Goal: Information Seeking & Learning: Compare options

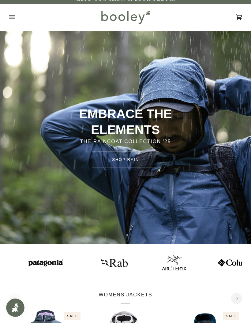
click at [110, 263] on img at bounding box center [114, 262] width 34 height 17
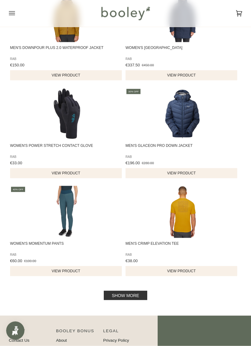
scroll to position [851, 0]
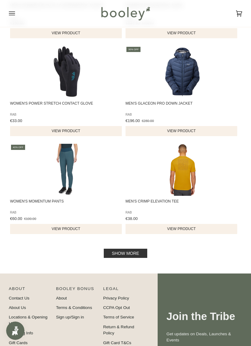
click at [128, 258] on link "Show more" at bounding box center [125, 252] width 43 height 9
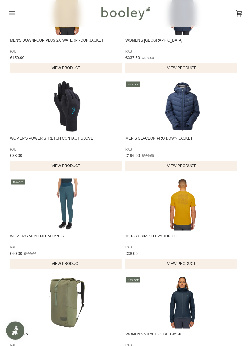
scroll to position [793, 0]
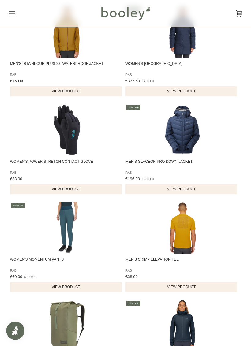
click at [12, 12] on icon "Open menu" at bounding box center [12, 13] width 6 height 9
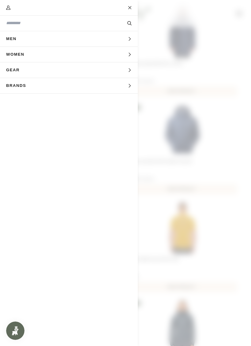
click at [129, 38] on icon "Main menu" at bounding box center [129, 39] width 4 height 4
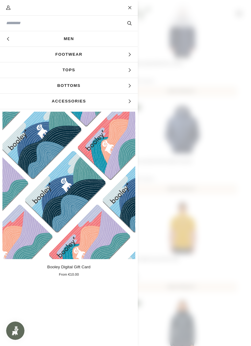
click at [129, 69] on icon "Main menu" at bounding box center [129, 70] width 4 height 4
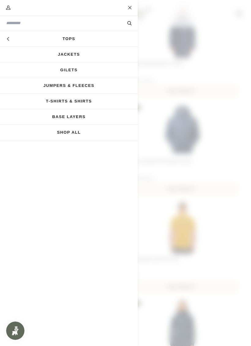
click at [71, 72] on link "Gilets" at bounding box center [69, 69] width 138 height 15
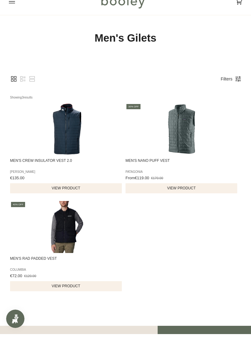
click at [58, 223] on img "Men's Rad Padded Vest" at bounding box center [67, 239] width 52 height 52
click at [178, 134] on img "Men's Nano Puff Vest" at bounding box center [182, 141] width 52 height 52
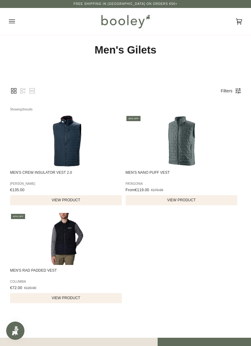
click at [16, 18] on button "Open menu" at bounding box center [18, 21] width 18 height 27
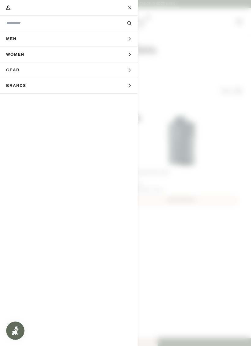
click at [133, 38] on button "Men Expand menu" at bounding box center [69, 39] width 138 height 16
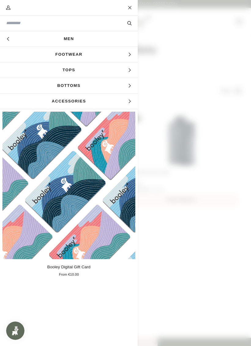
click at [128, 70] on icon "Main menu" at bounding box center [129, 70] width 4 height 4
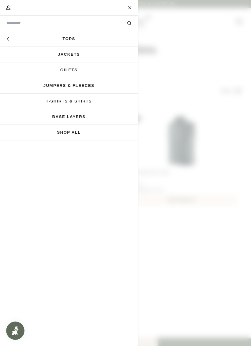
click at [59, 86] on link "Jumpers & Fleeces" at bounding box center [69, 85] width 138 height 15
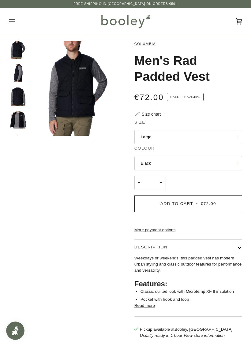
click at [20, 97] on img "Columbia Men's Rad Padded Vest Black - Booley Galway" at bounding box center [18, 96] width 18 height 18
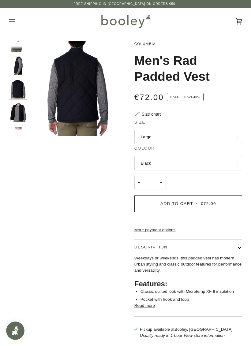
click at [20, 69] on img "Columbia Men's Rad Padded Vest Black - Booley Galway" at bounding box center [18, 66] width 18 height 18
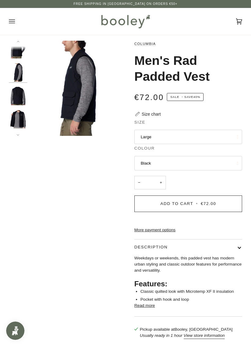
click at [19, 122] on img "Columbia Men's Rad Padded Vest Black - Booley Galway" at bounding box center [18, 119] width 18 height 18
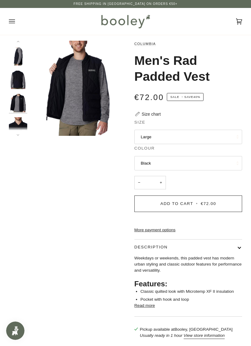
scroll to position [20, 0]
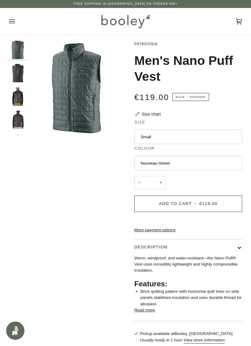
click at [157, 134] on button "Small" at bounding box center [188, 137] width 108 height 15
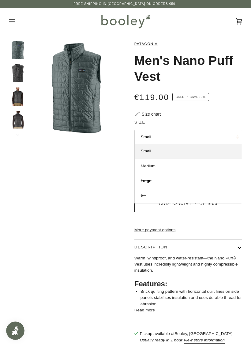
click at [172, 113] on div "Patagonia Men's Nano Puff Vest €119.00 Sale • Save 30% Size chart Size Small Sm…" at bounding box center [183, 195] width 116 height 308
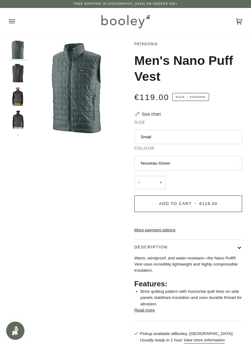
click at [161, 164] on button "Nouveau Green" at bounding box center [188, 163] width 108 height 15
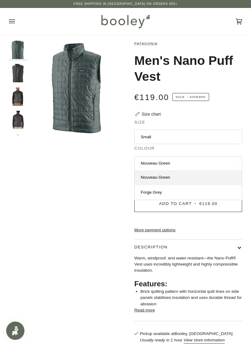
click at [155, 192] on span "Forge Grey" at bounding box center [151, 192] width 21 height 5
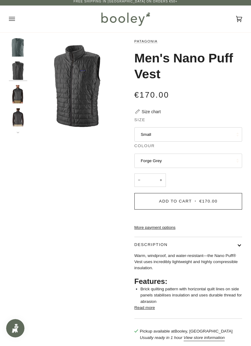
click at [156, 139] on button "Small" at bounding box center [188, 137] width 108 height 15
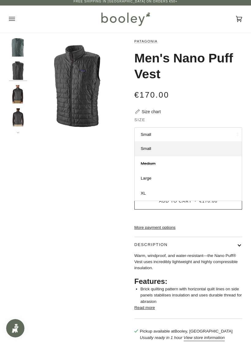
click at [150, 194] on link "XL" at bounding box center [187, 195] width 107 height 15
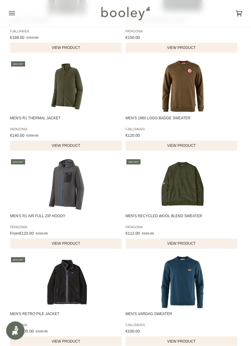
scroll to position [250, 0]
click at [39, 194] on span "Men's R1 Air Full-Zip Hoody" at bounding box center [67, 185] width 114 height 52
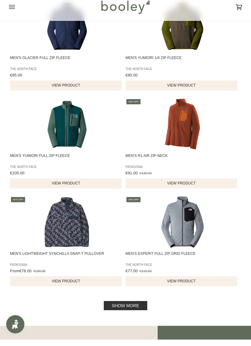
scroll to position [791, 0]
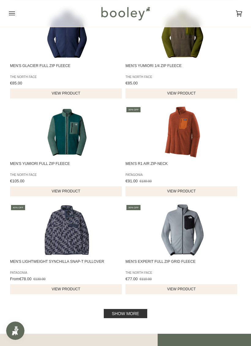
click at [120, 318] on link "Show more" at bounding box center [125, 313] width 43 height 9
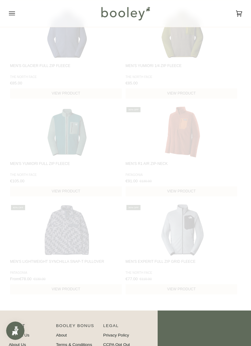
scroll to position [793, 0]
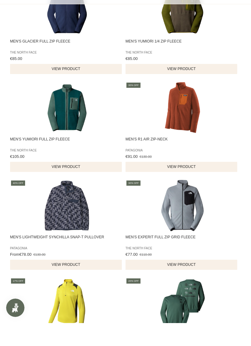
click at [179, 119] on img "Men's R1 Air Zip-Neck" at bounding box center [182, 131] width 52 height 52
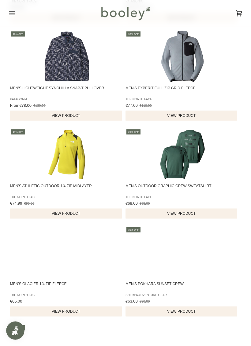
scroll to position [951, 0]
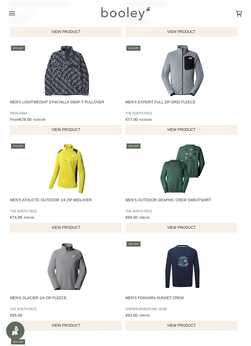
click at [185, 75] on img "Men's Experit Full Zip Grid Fleece" at bounding box center [182, 71] width 52 height 52
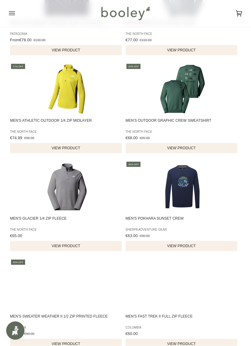
scroll to position [1031, 0]
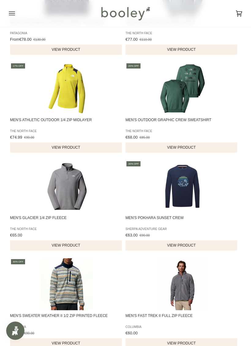
click at [20, 205] on span "Men's Glacier 1/4 Zip Fleece" at bounding box center [67, 186] width 114 height 52
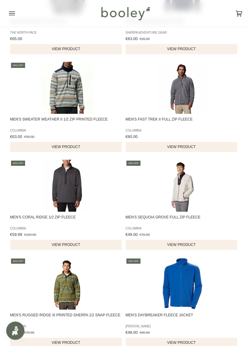
scroll to position [1227, 0]
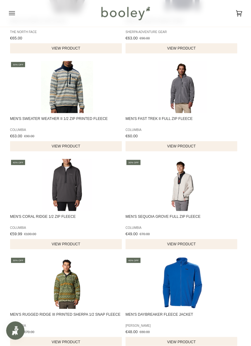
click at [23, 203] on span "Men's Coral Ridge 1/2 Zip Fleece" at bounding box center [67, 185] width 114 height 52
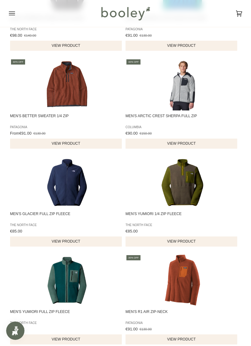
scroll to position [643, 0]
click at [183, 182] on img "Men's Yumiori 1/4 Zip Fleece" at bounding box center [182, 182] width 52 height 52
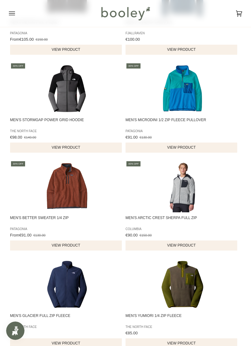
scroll to position [541, 0]
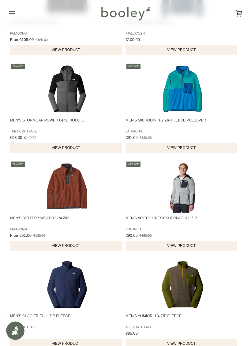
click at [56, 202] on img "Men's Better Sweater 1/4 Zip" at bounding box center [67, 186] width 52 height 52
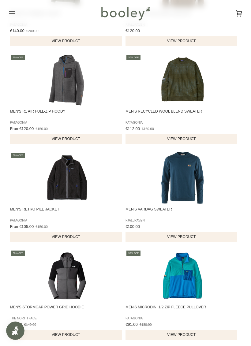
scroll to position [354, 0]
click at [67, 188] on img "Men's Retro Pile Jacket" at bounding box center [67, 178] width 52 height 52
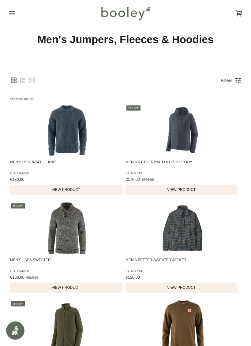
scroll to position [0, 0]
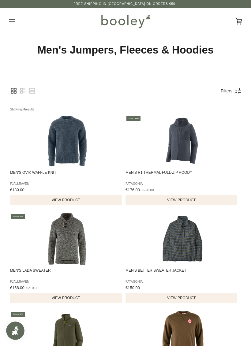
click at [17, 20] on button "Open menu" at bounding box center [18, 21] width 18 height 27
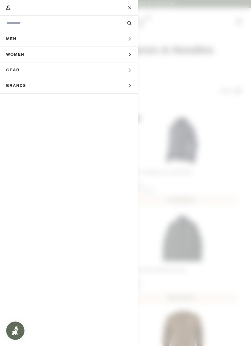
click at [20, 38] on span "Men" at bounding box center [13, 38] width 27 height 15
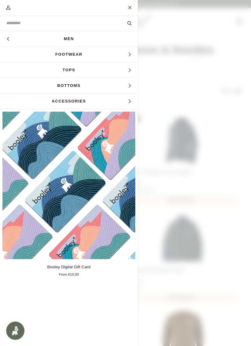
click at [63, 55] on span "Footwear" at bounding box center [69, 54] width 138 height 15
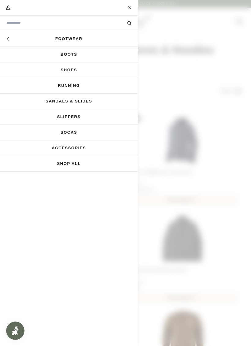
click at [10, 38] on icon "Main menu" at bounding box center [8, 39] width 4 height 4
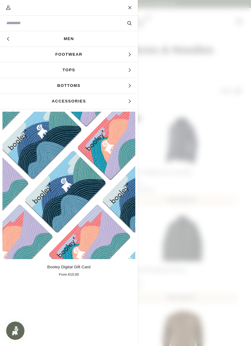
click at [68, 68] on span "Tops" at bounding box center [69, 69] width 138 height 15
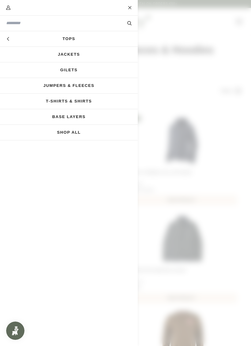
click at [63, 56] on link "Jackets" at bounding box center [69, 54] width 138 height 15
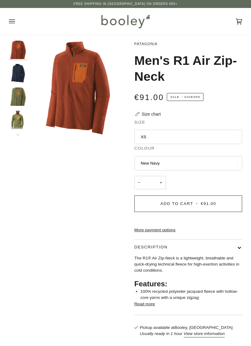
click at [151, 161] on button "New Navy" at bounding box center [188, 163] width 108 height 15
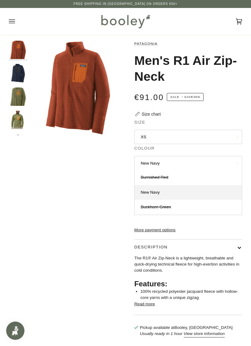
click at [147, 190] on span "New Navy" at bounding box center [150, 192] width 19 height 5
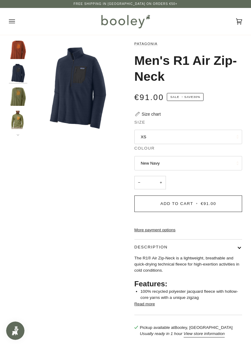
click at [158, 137] on button "XS" at bounding box center [188, 137] width 108 height 15
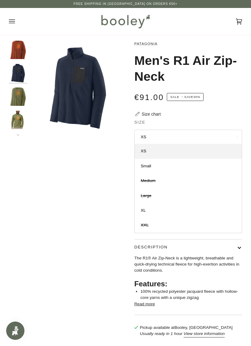
click at [144, 209] on span "XL" at bounding box center [143, 210] width 5 height 5
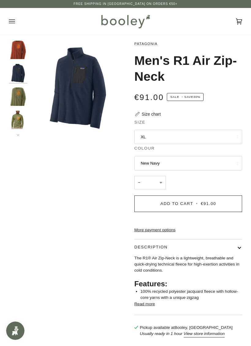
click at [156, 112] on div "Size chart" at bounding box center [151, 114] width 19 height 6
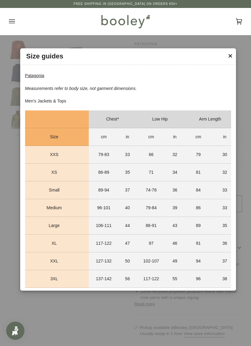
click at [232, 52] on button "✕" at bounding box center [229, 55] width 5 height 9
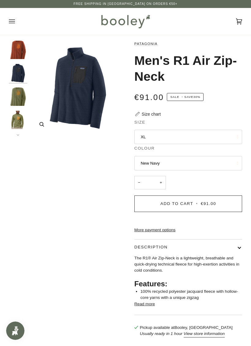
click at [85, 77] on img "Patagonia Men's R1 Air Zip-Neck New Navy - Booley Galway" at bounding box center [77, 88] width 95 height 95
click at [42, 125] on icon "Patagonia Men's R1 Air Zip-Neck New Navy - Booley Galway" at bounding box center [41, 124] width 5 height 5
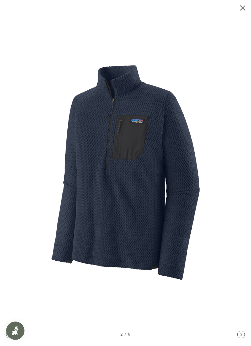
click at [245, 6] on button at bounding box center [236, 8] width 18 height 8
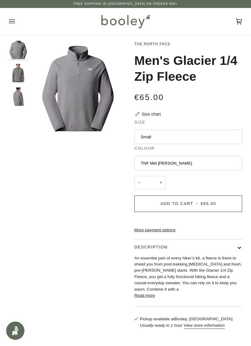
click at [154, 160] on button "TNF Mid [PERSON_NAME]" at bounding box center [188, 163] width 108 height 15
click at [115, 177] on div "Zoom Zoom Zoom" at bounding box center [125, 188] width 233 height 294
click at [148, 139] on button "Small" at bounding box center [188, 137] width 108 height 15
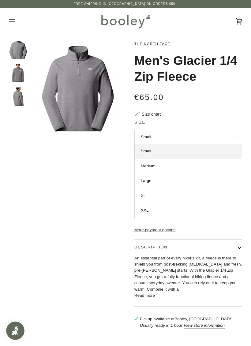
click at [143, 193] on span "XL" at bounding box center [143, 195] width 5 height 5
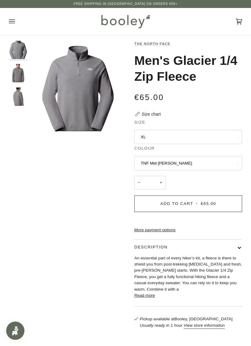
click at [148, 112] on div "Size chart" at bounding box center [151, 114] width 19 height 6
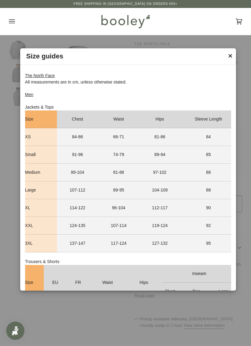
click at [234, 50] on header "Size guides" at bounding box center [127, 56] width 215 height 17
click at [230, 58] on button "✕" at bounding box center [229, 55] width 5 height 9
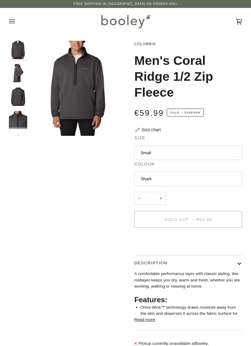
click at [146, 146] on button "Small" at bounding box center [188, 152] width 108 height 15
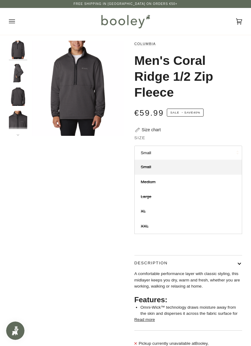
click at [123, 233] on div "Zoom Zoom" at bounding box center [125, 200] width 233 height 318
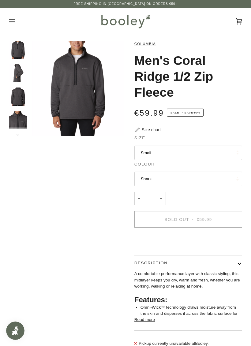
click at [151, 173] on button "Shark" at bounding box center [188, 178] width 108 height 15
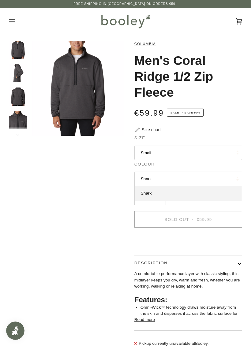
click at [110, 184] on div "Zoom Zoom" at bounding box center [125, 200] width 233 height 318
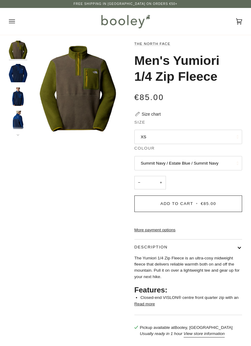
click at [169, 165] on button "Summit Navy / Estate Blue / Summit Navy" at bounding box center [188, 163] width 108 height 15
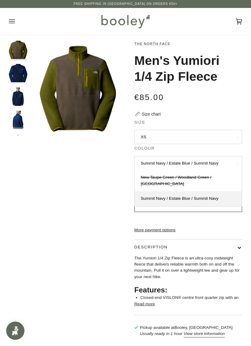
click at [147, 196] on span "Summit Navy / Estate Blue / Summit Navy" at bounding box center [180, 198] width 78 height 5
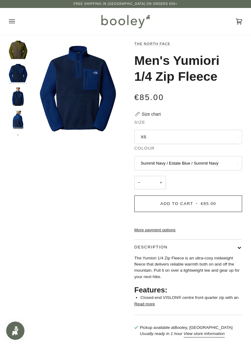
click at [149, 134] on button "XS" at bounding box center [188, 137] width 108 height 15
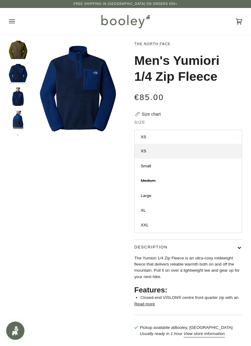
click at [143, 210] on span "XL" at bounding box center [143, 210] width 5 height 5
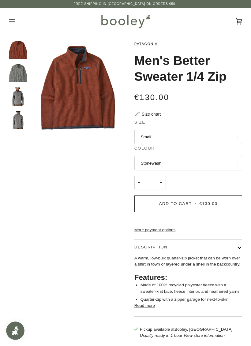
click at [153, 134] on button "Small" at bounding box center [188, 137] width 108 height 15
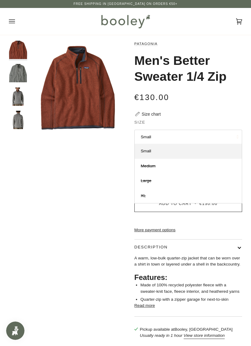
click at [109, 172] on div "Zoom Zoom Zoom" at bounding box center [125, 193] width 233 height 304
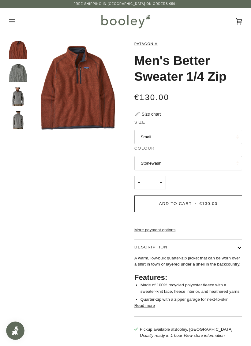
click at [149, 164] on button "Stonewash" at bounding box center [188, 163] width 108 height 15
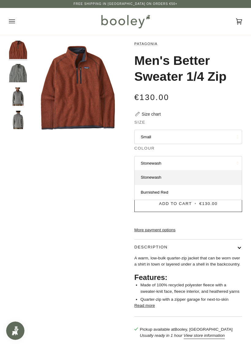
click at [149, 190] on span "Burnished Red" at bounding box center [155, 192] width 28 height 5
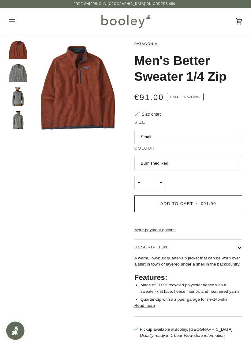
click at [152, 160] on button "Burnished Red" at bounding box center [188, 163] width 108 height 15
click at [147, 175] on span "Stonewash" at bounding box center [151, 177] width 20 height 5
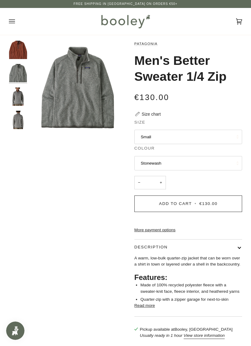
click at [146, 136] on button "Small" at bounding box center [188, 137] width 108 height 15
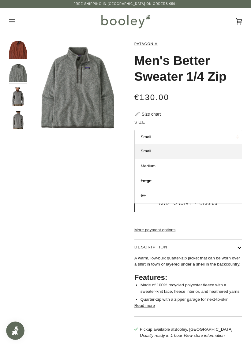
click at [116, 156] on div "Zoom Zoom Zoom" at bounding box center [125, 193] width 233 height 304
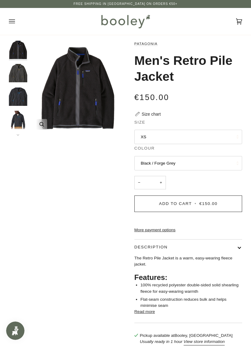
click at [41, 122] on icon "Patagonia Men's Retro Pile Jacket Black / Forge Grey - Booley Galway" at bounding box center [41, 124] width 5 height 5
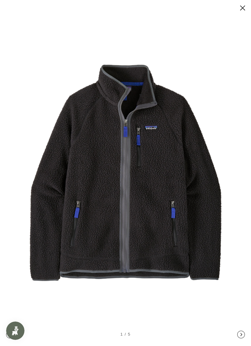
click at [245, 8] on button at bounding box center [236, 8] width 18 height 8
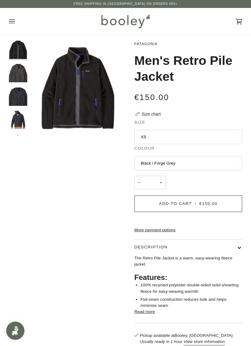
click at [142, 138] on button "XS" at bounding box center [188, 137] width 108 height 15
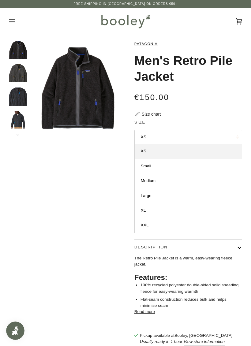
click at [103, 162] on div "Zoom Zoom Zoom" at bounding box center [125, 196] width 233 height 310
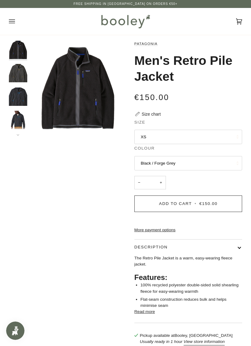
click at [146, 163] on button "Black / Forge Grey" at bounding box center [188, 163] width 108 height 15
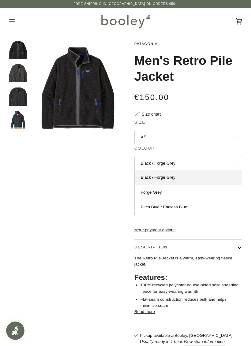
click at [146, 190] on span "Forge Grey" at bounding box center [151, 192] width 21 height 5
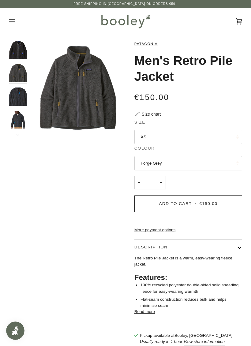
click at [144, 134] on button "XS" at bounding box center [188, 137] width 108 height 15
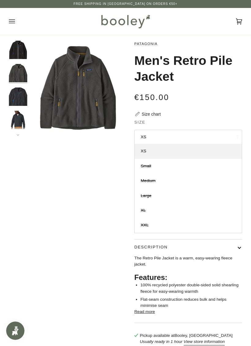
click at [117, 158] on div "Zoom Zoom Zoom" at bounding box center [125, 196] width 233 height 310
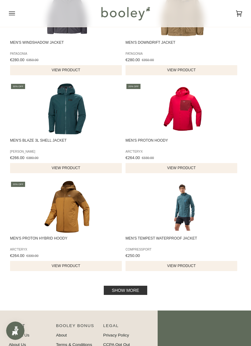
click at [132, 295] on link "Show more" at bounding box center [125, 289] width 43 height 9
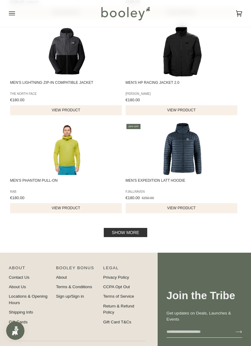
scroll to position [1866, 0]
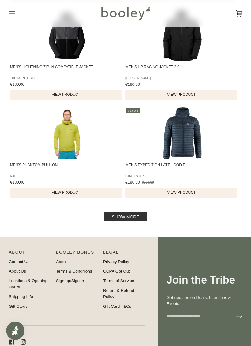
click at [108, 221] on link "Show more" at bounding box center [125, 216] width 43 height 9
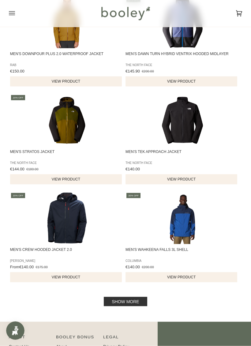
scroll to position [2791, 0]
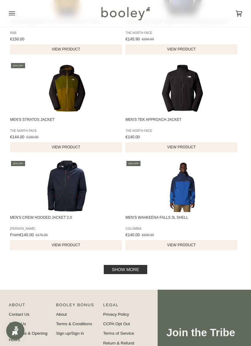
click at [125, 274] on link "Show more" at bounding box center [125, 269] width 43 height 9
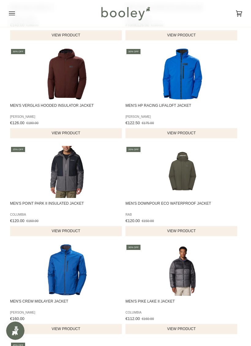
scroll to position [3097, 0]
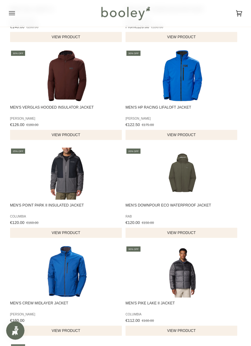
click at [181, 86] on img "Men's HP Racing LifaLoft Jacket" at bounding box center [182, 76] width 52 height 52
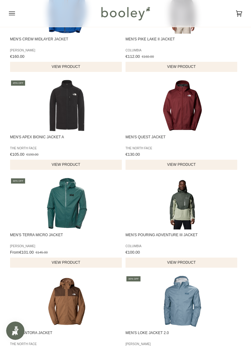
scroll to position [3352, 0]
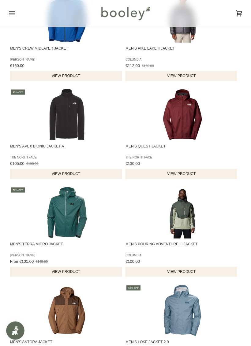
click at [57, 231] on img "Men's Terra Micro Jacket" at bounding box center [67, 212] width 52 height 52
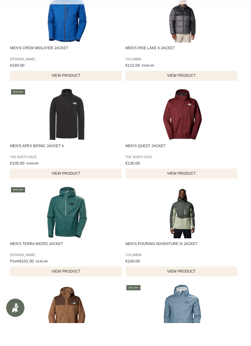
click at [68, 130] on img "Men's Apex Bionic Jacket A" at bounding box center [67, 137] width 52 height 52
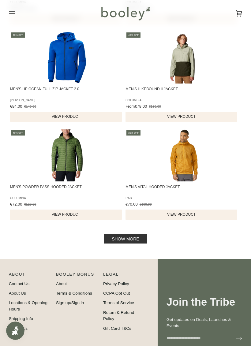
scroll to position [3800, 0]
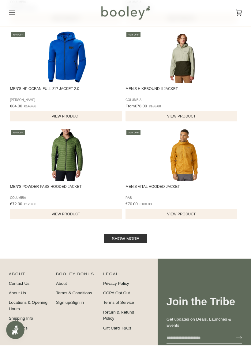
click at [121, 244] on link "Show more" at bounding box center [125, 238] width 43 height 9
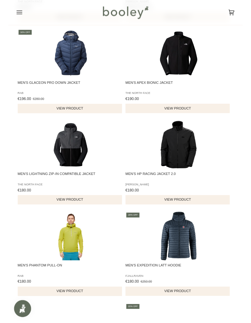
scroll to position [1747, 0]
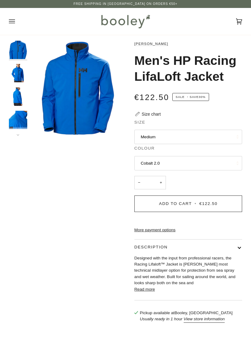
click at [149, 159] on button "Cobalt 2.0" at bounding box center [188, 163] width 108 height 15
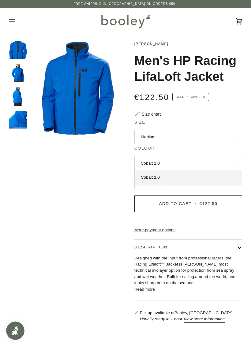
click at [107, 180] on div "Zoom Zoom" at bounding box center [125, 185] width 233 height 288
click at [157, 161] on button "Cobalt 2.0" at bounding box center [188, 163] width 108 height 15
click at [104, 169] on div "Zoom Zoom" at bounding box center [125, 185] width 233 height 288
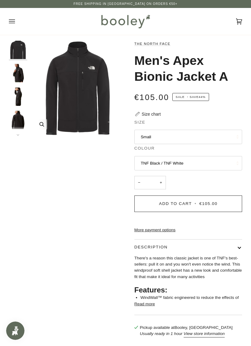
click at [42, 123] on icon "The North Face Men's Apex Bionic Jacket TNF Black / TNF White - Booley Galway" at bounding box center [41, 124] width 5 height 5
